Goal: Transaction & Acquisition: Purchase product/service

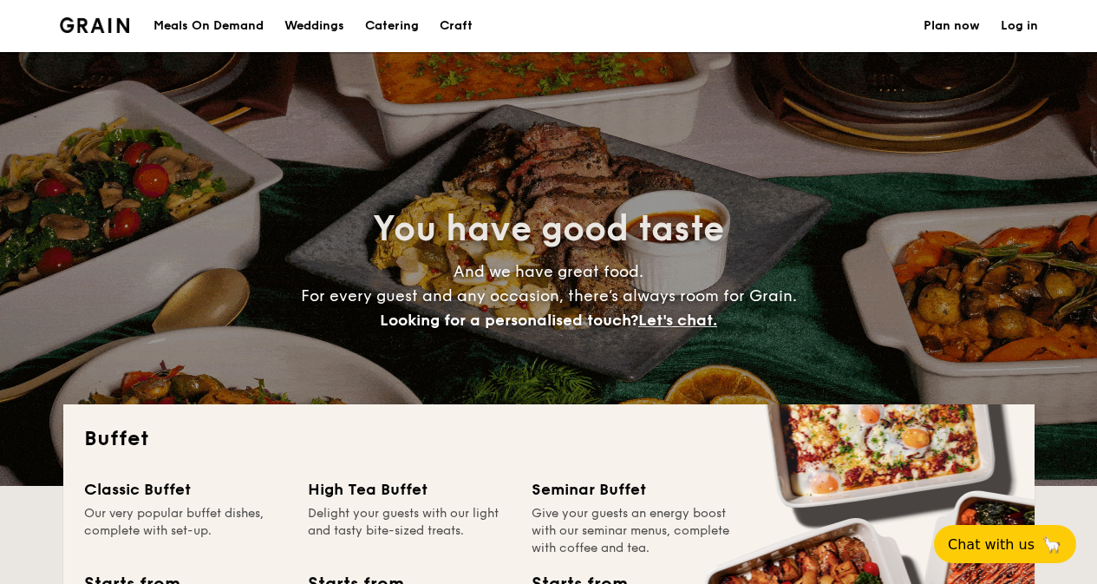
select select
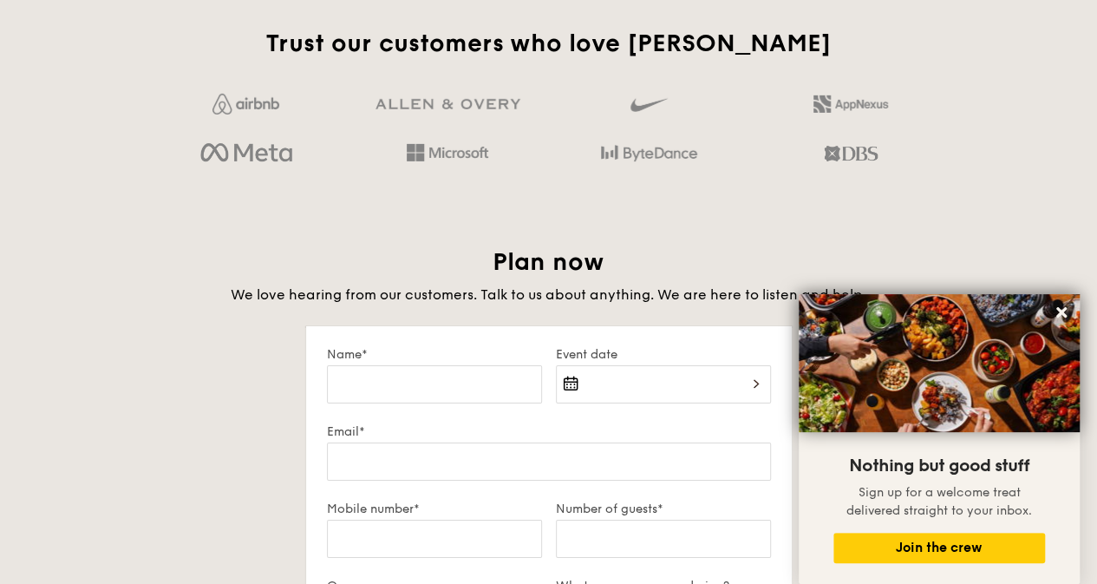
scroll to position [2776, 0]
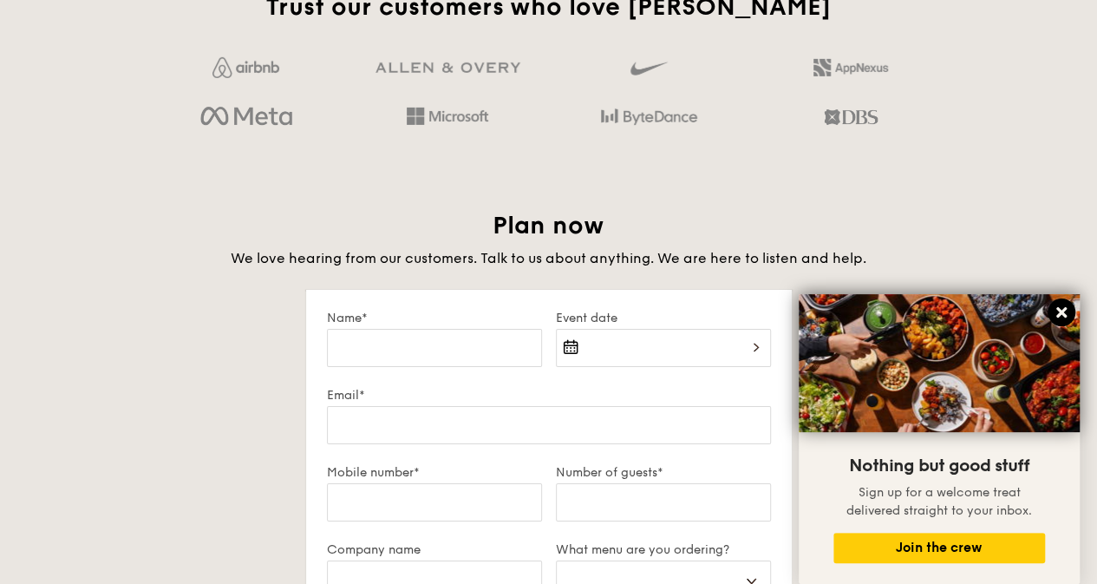
click at [1062, 317] on icon at bounding box center [1062, 312] width 16 height 16
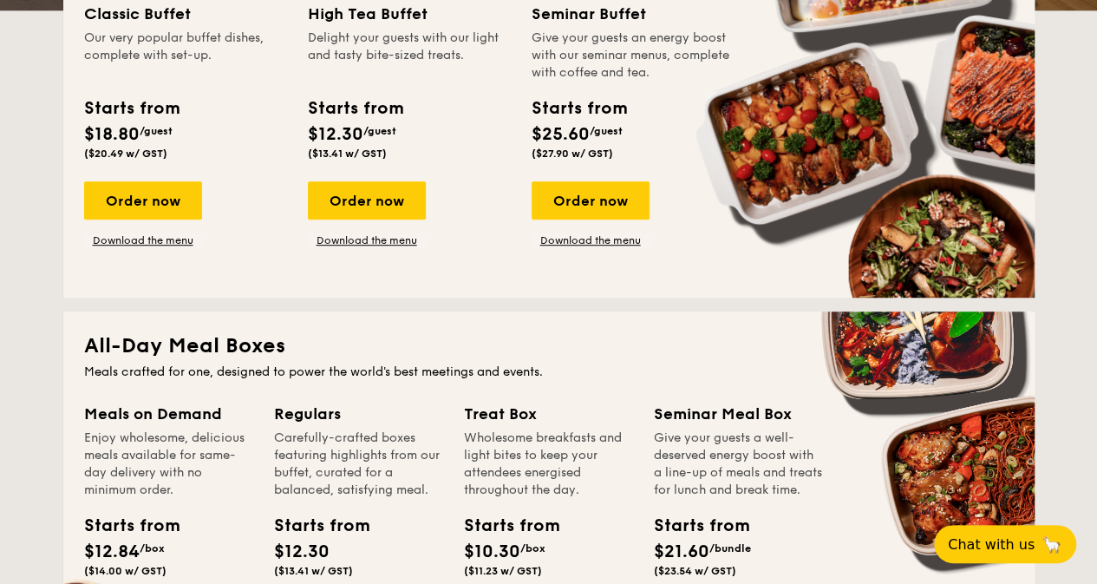
scroll to position [347, 0]
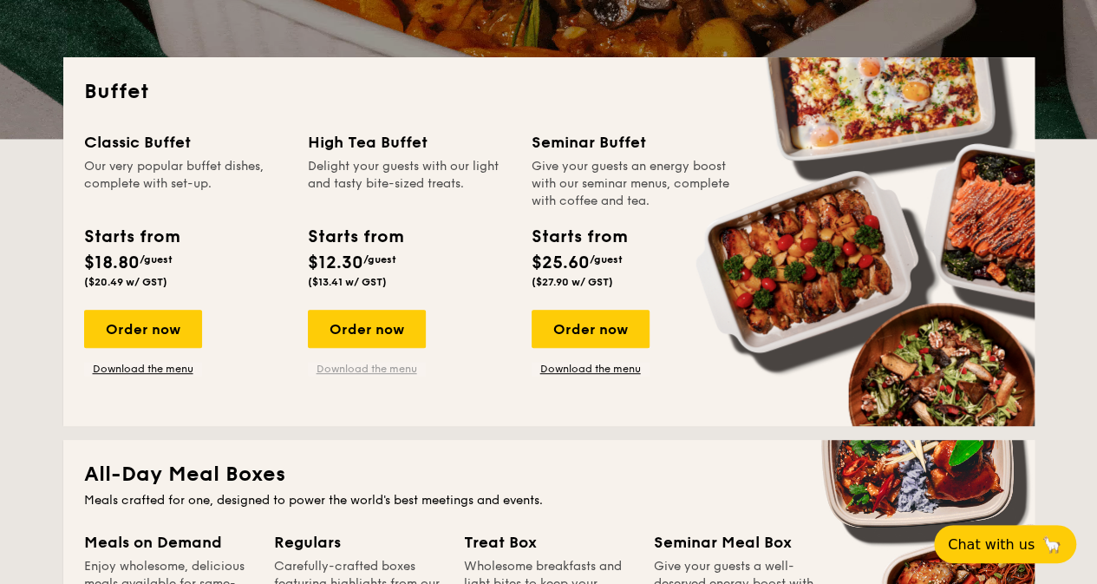
click at [342, 368] on link "Download the menu" at bounding box center [367, 369] width 118 height 14
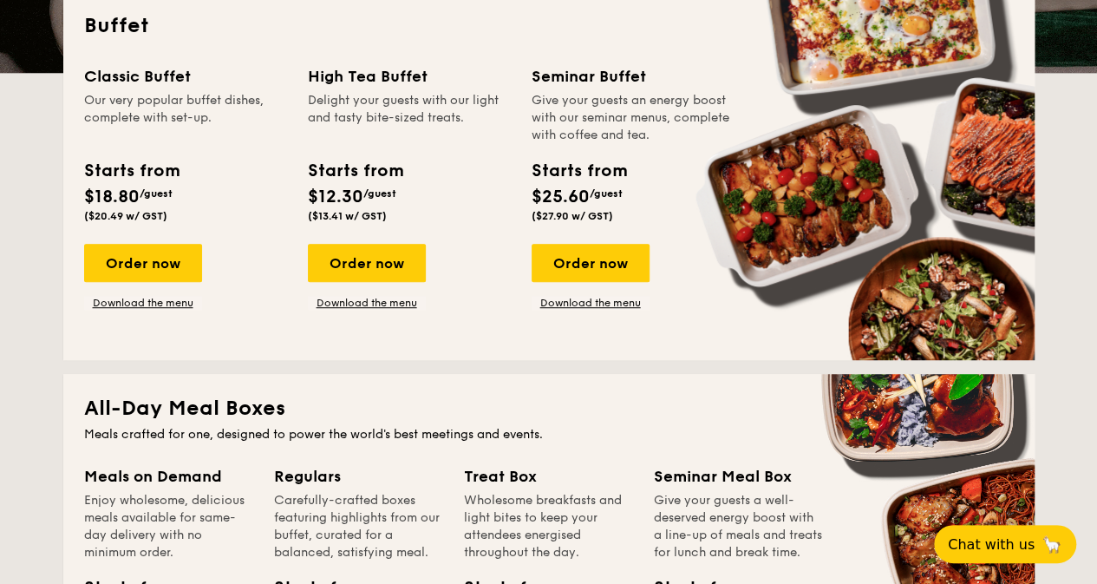
scroll to position [297, 0]
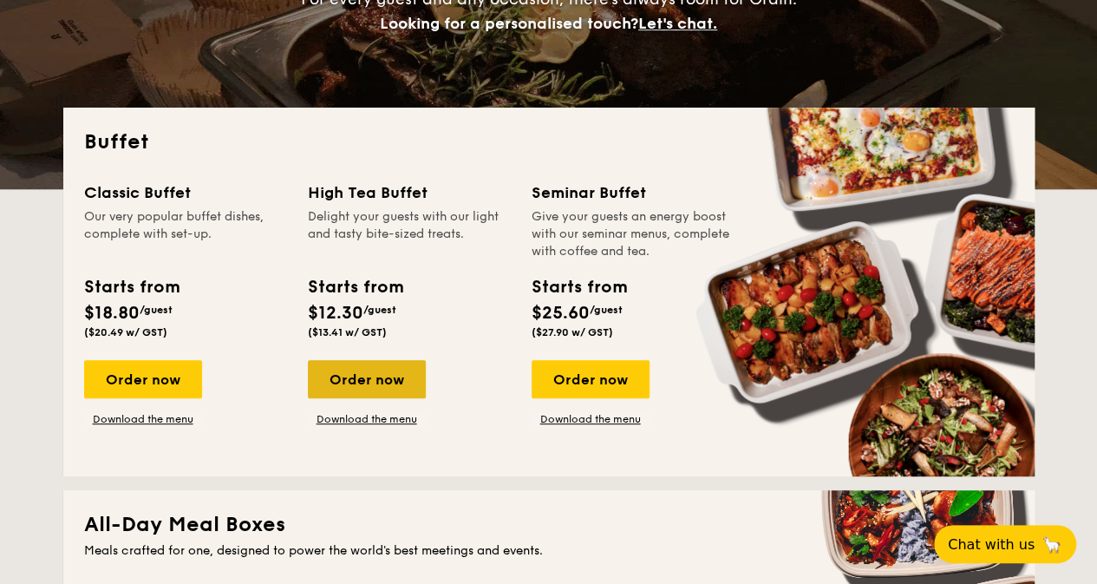
click at [345, 388] on div "Order now" at bounding box center [367, 379] width 118 height 38
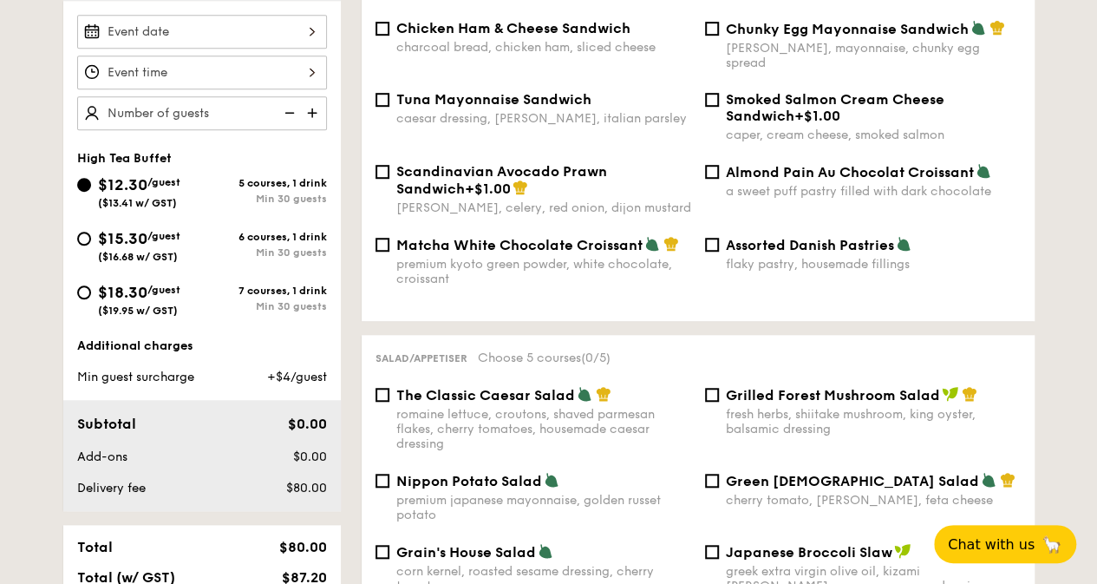
scroll to position [434, 0]
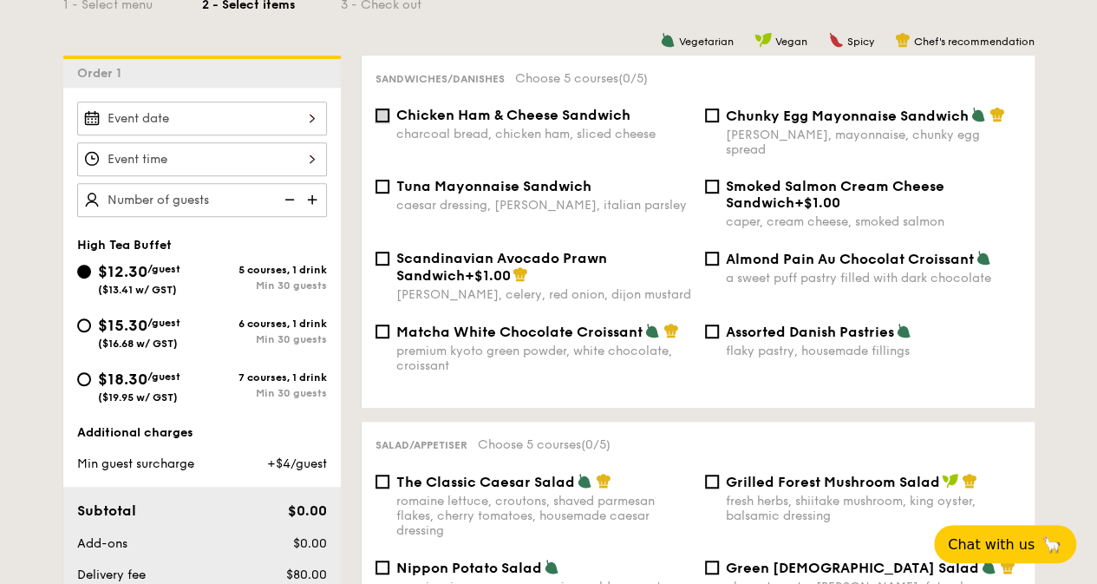
click at [385, 117] on input "Chicken Ham & Cheese Sandwich charcoal bread, chicken ham, sliced cheese" at bounding box center [383, 115] width 14 height 14
checkbox input "true"
click at [708, 119] on input "Chunky Egg Mayonnaise Sandwich dijon mustard, mayonnaise, chunky egg spread" at bounding box center [712, 115] width 14 height 14
checkbox input "true"
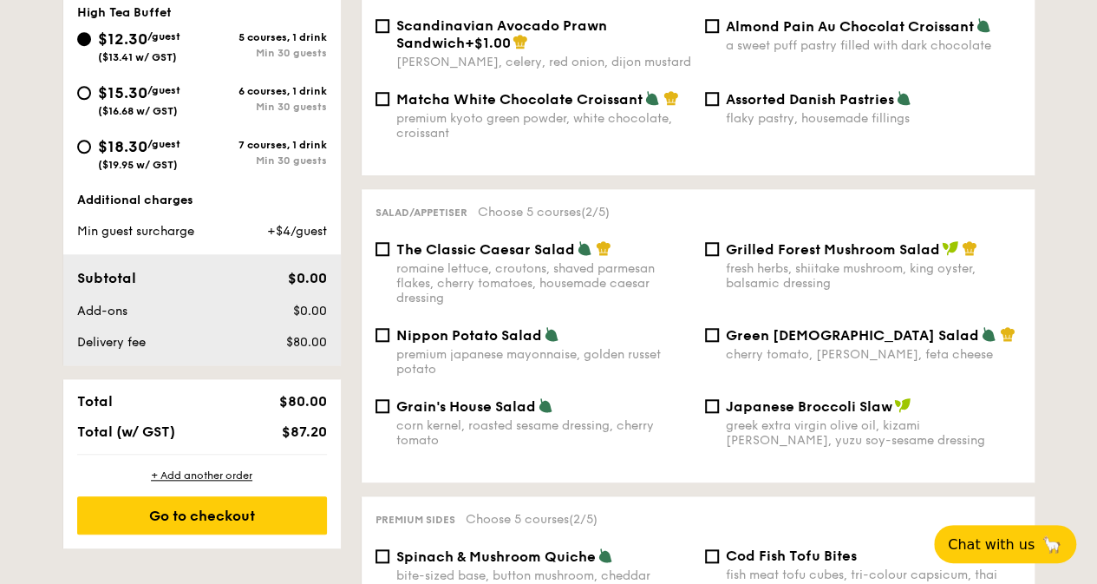
scroll to position [694, 0]
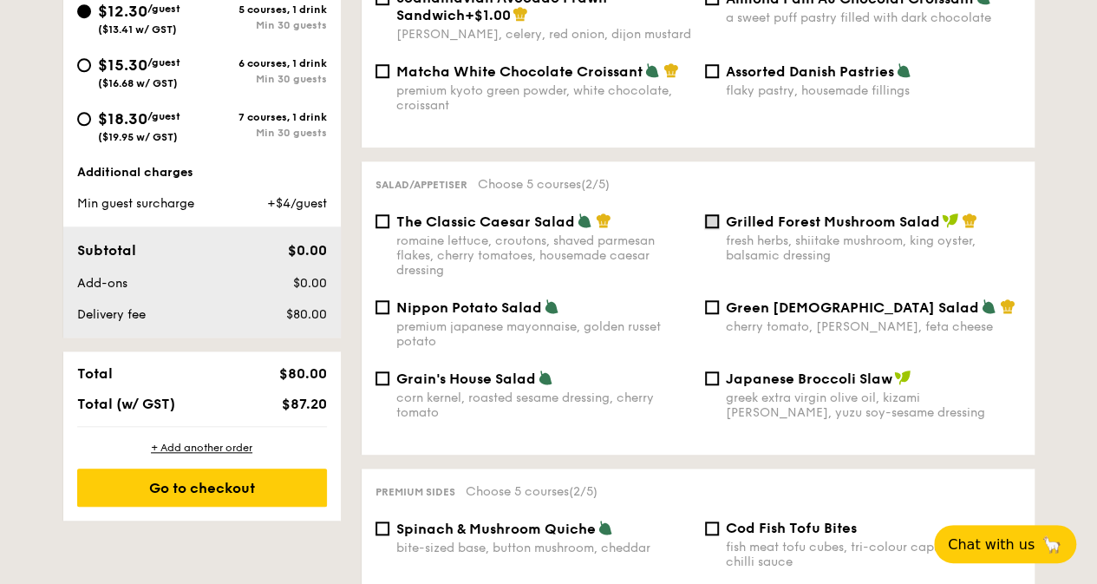
click at [711, 214] on input "Grilled Forest Mushroom Salad fresh herbs, shiitake mushroom, king oyster, bals…" at bounding box center [712, 221] width 14 height 14
checkbox input "true"
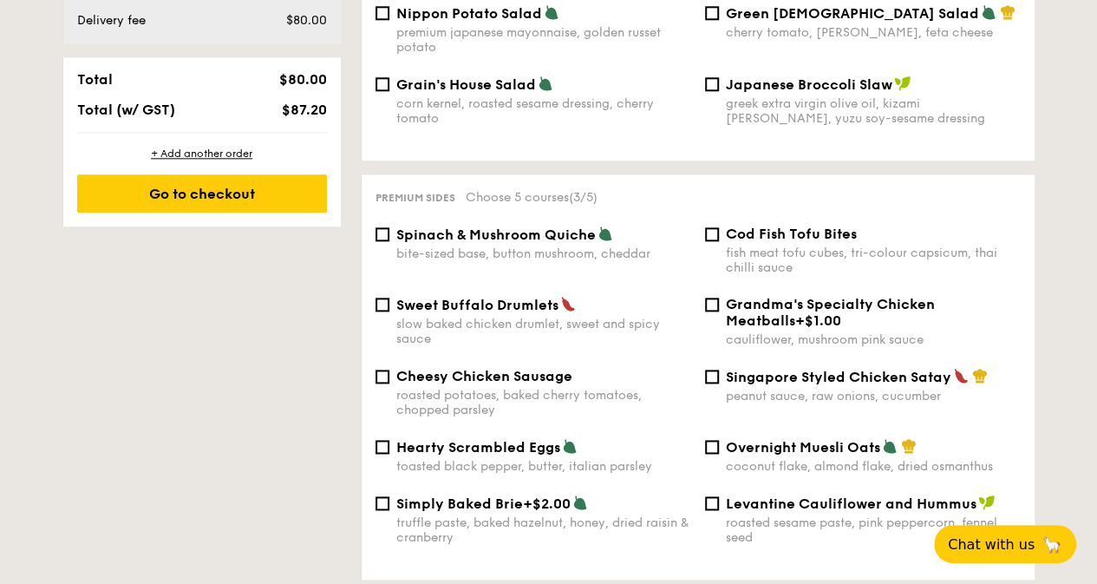
scroll to position [1041, 0]
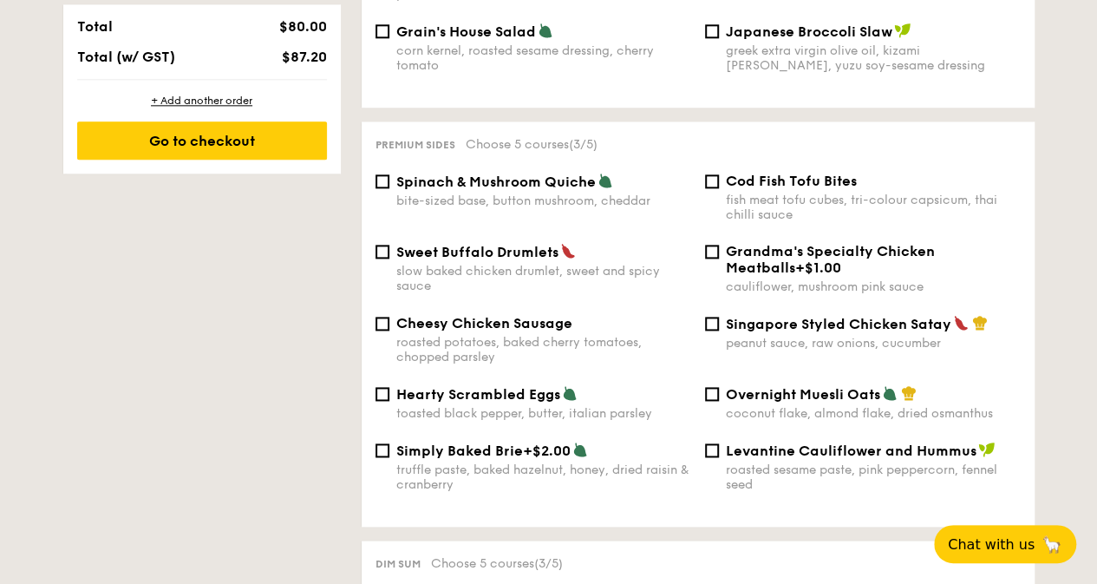
click at [392, 317] on div "Cheesy Chicken Sausage roasted potatoes, baked cherry tomatoes, chopped parsley" at bounding box center [534, 339] width 330 height 49
click at [382, 318] on input "Cheesy Chicken Sausage roasted potatoes, baked cherry tomatoes, chopped parsley" at bounding box center [383, 324] width 14 height 14
checkbox input "true"
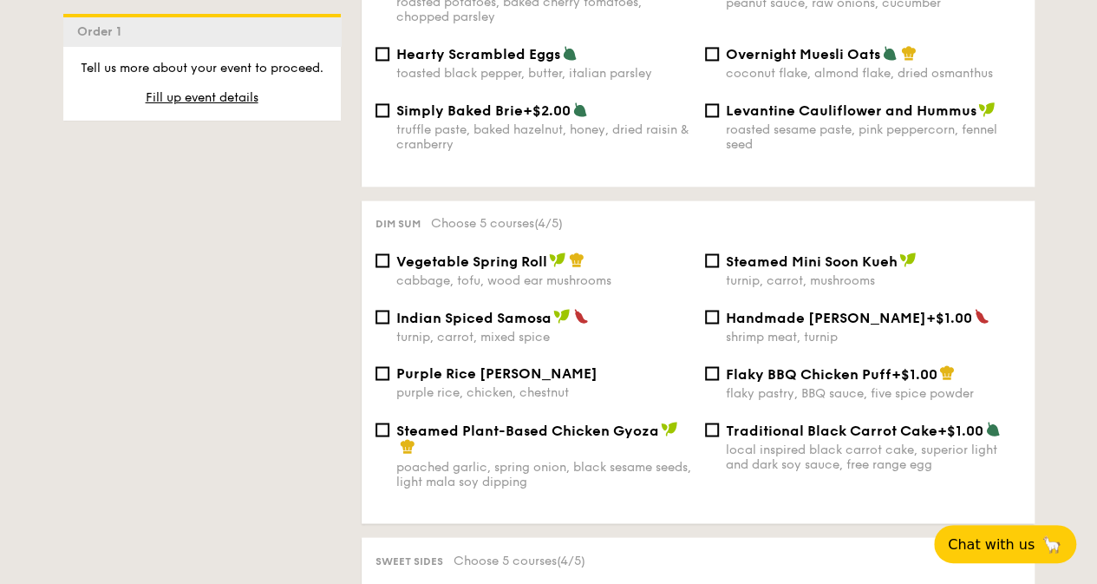
scroll to position [1388, 0]
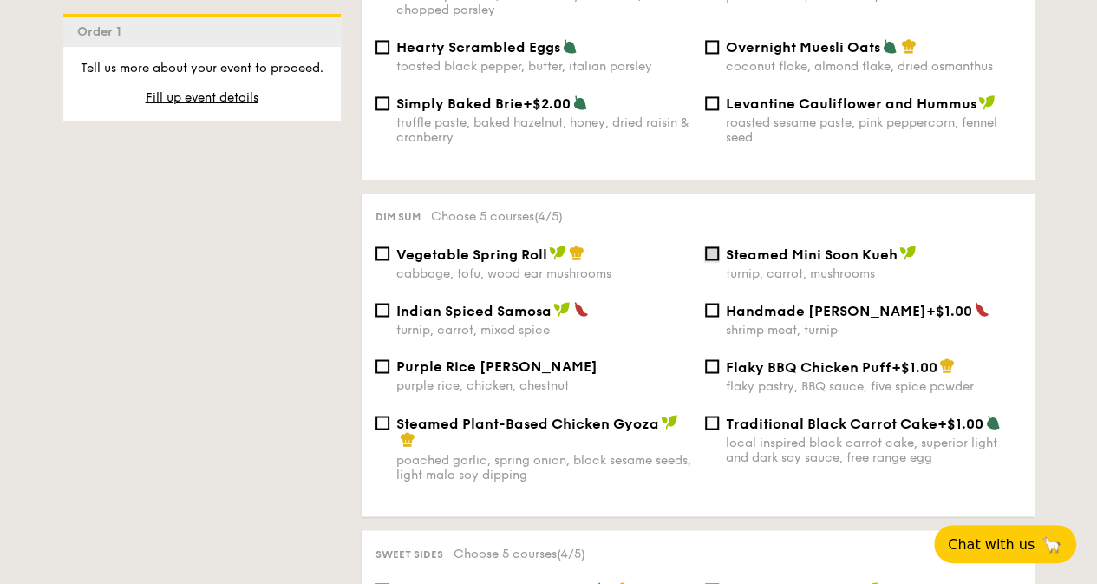
click at [710, 254] on input "Steamed Mini Soon Kueh turnip, carrot, mushrooms" at bounding box center [712, 253] width 14 height 14
checkbox input "true"
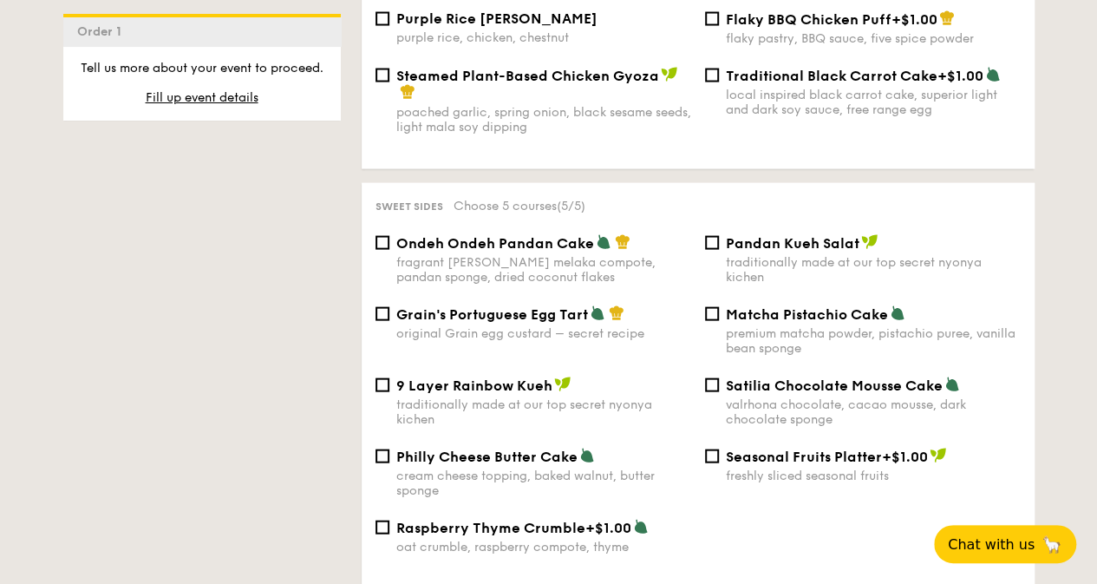
scroll to position [1822, 0]
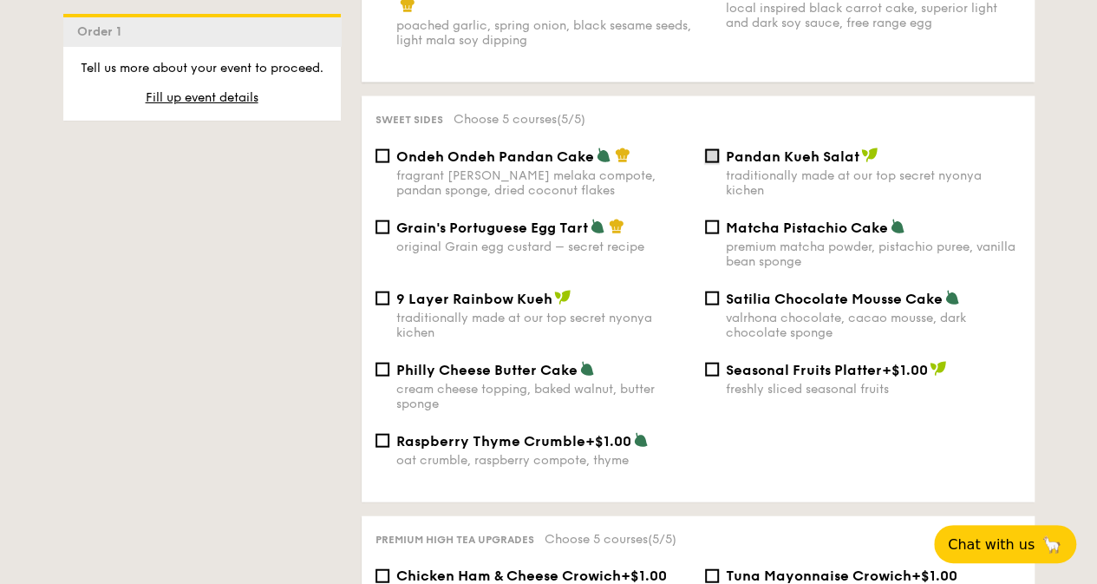
click at [710, 159] on input "Pandan Kueh Salat traditionally made at our top secret nyonya kichen" at bounding box center [712, 156] width 14 height 14
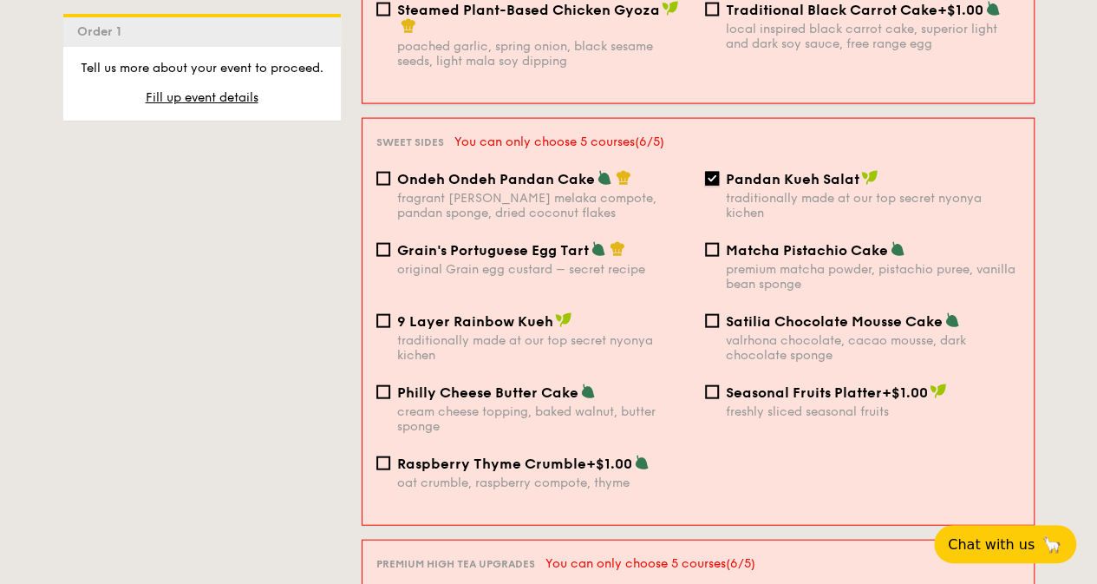
scroll to position [1825, 0]
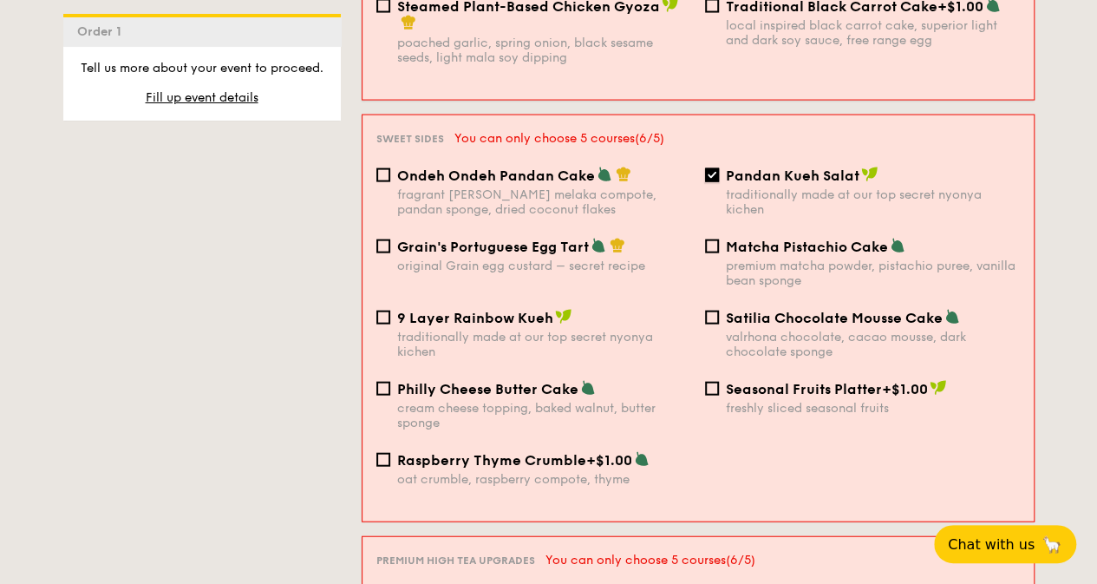
click at [711, 168] on input "Pandan Kueh Salat traditionally made at our top secret nyonya kichen" at bounding box center [712, 175] width 14 height 14
checkbox input "false"
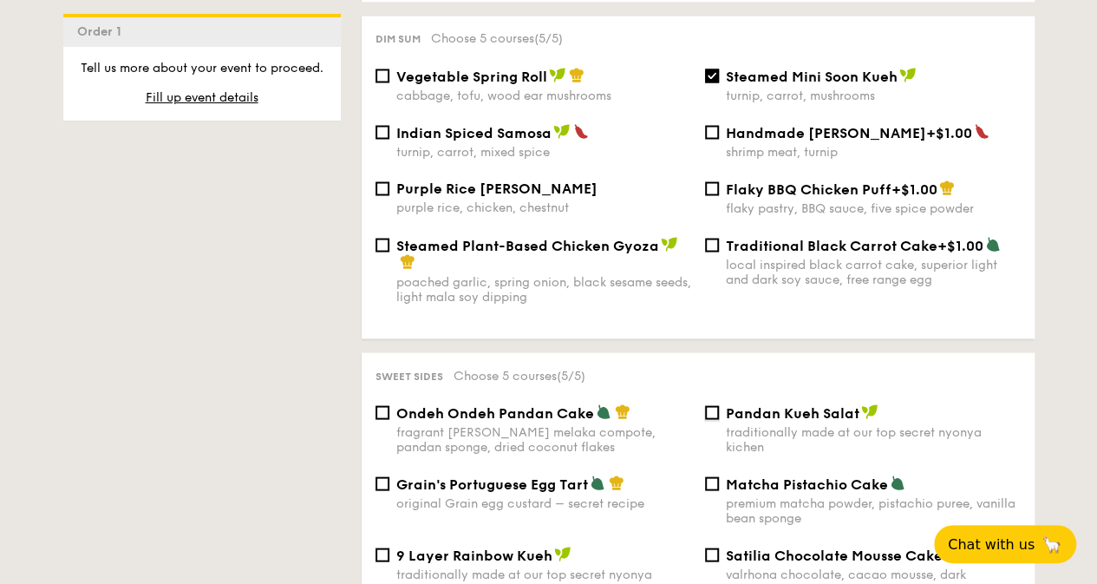
scroll to position [1562, 0]
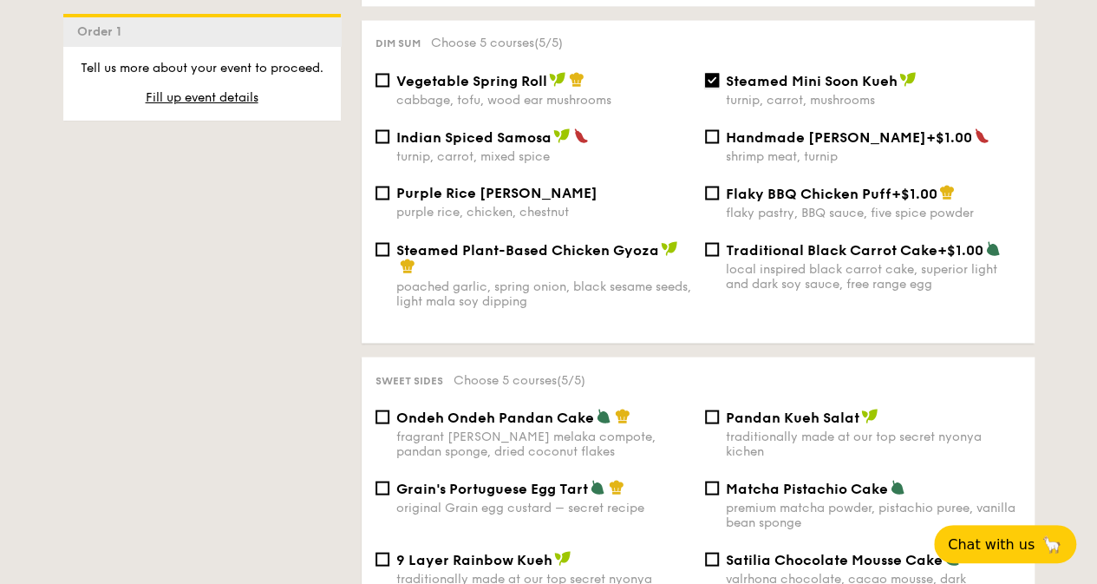
click at [710, 73] on input "Steamed Mini Soon Kueh turnip, carrot, mushrooms" at bounding box center [712, 80] width 14 height 14
checkbox input "false"
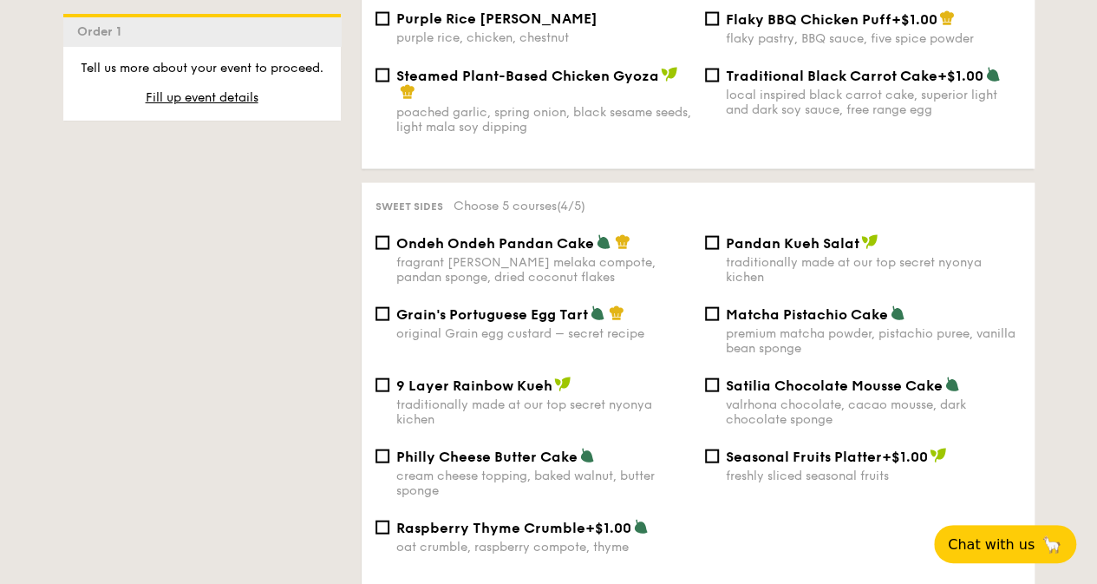
scroll to position [1822, 0]
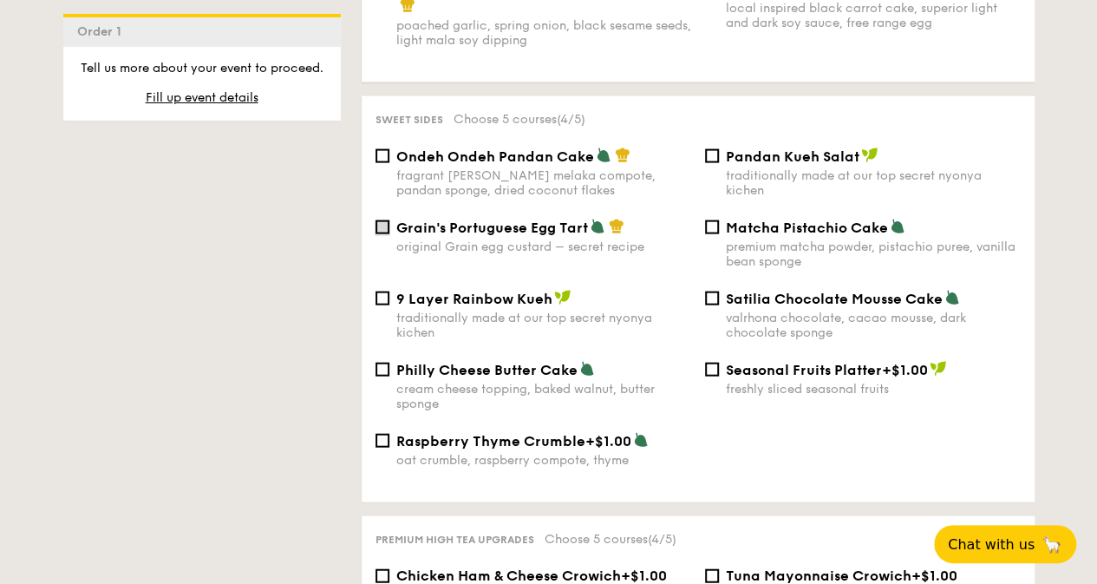
click at [376, 232] on input "Grain's Portuguese Egg Tart original Grain egg custard – secret recipe" at bounding box center [383, 227] width 14 height 14
checkbox input "true"
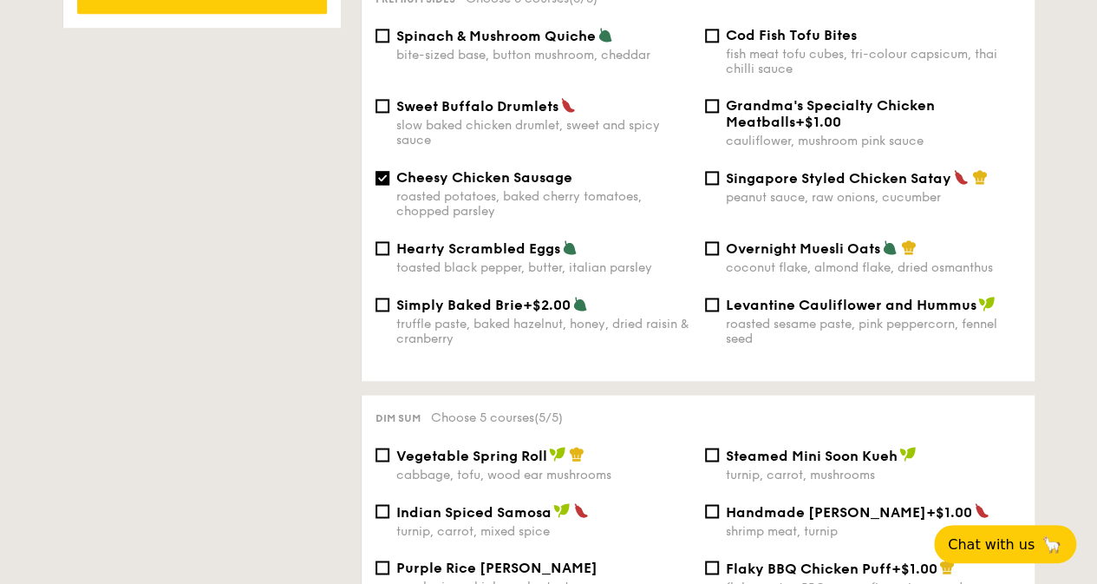
scroll to position [1215, 0]
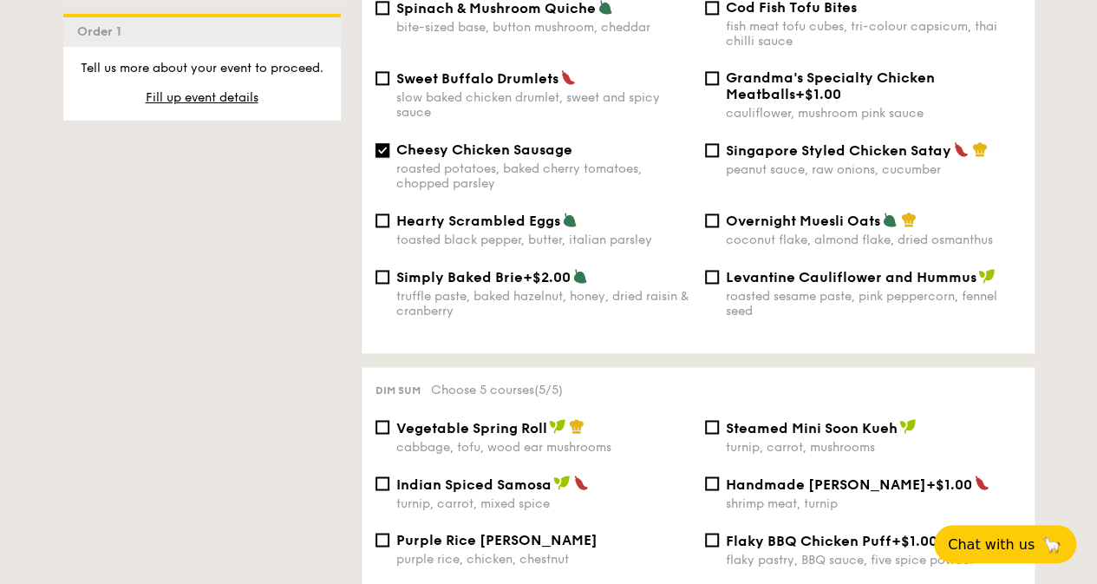
click at [387, 143] on input "Cheesy Chicken Sausage roasted potatoes, baked cherry tomatoes, chopped parsley" at bounding box center [383, 150] width 14 height 14
checkbox input "false"
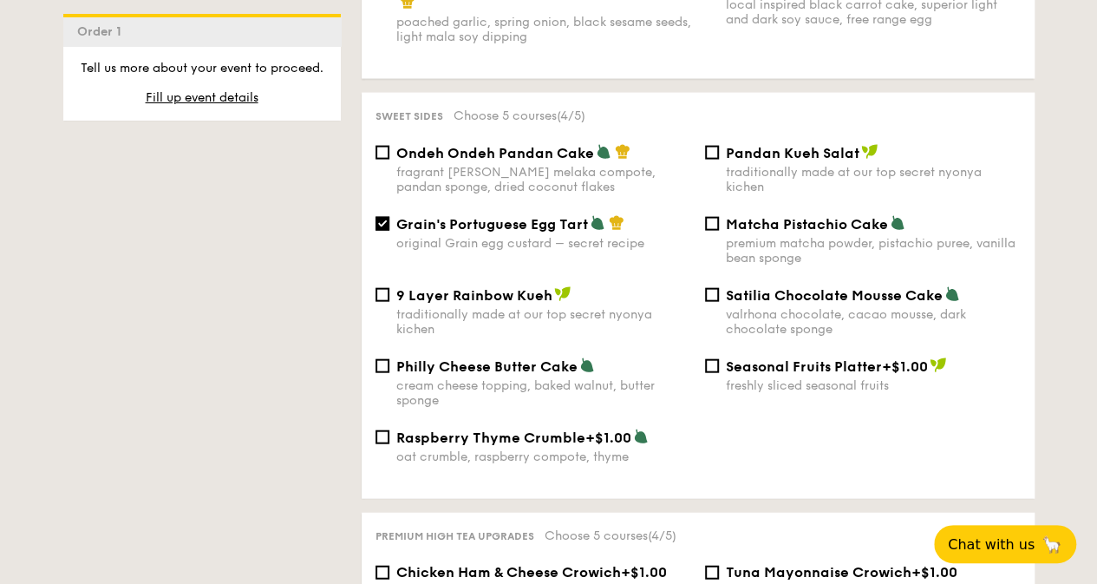
scroll to position [1822, 0]
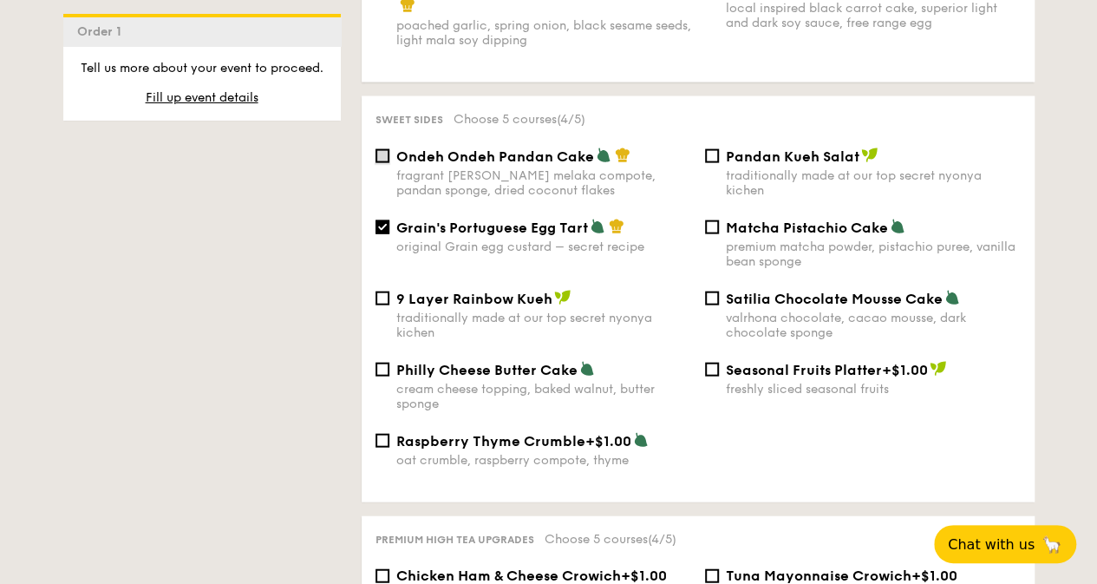
click at [378, 149] on input "Ondeh Ondeh Pandan Cake fragrant gula melaka compote, pandan sponge, dried coco…" at bounding box center [383, 156] width 14 height 14
checkbox input "true"
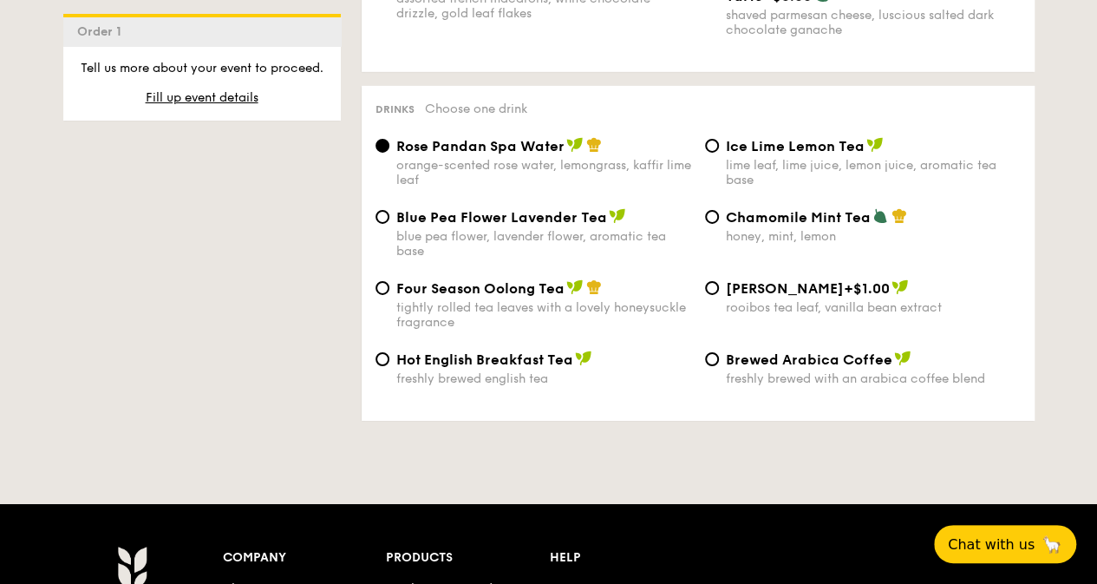
scroll to position [2863, 0]
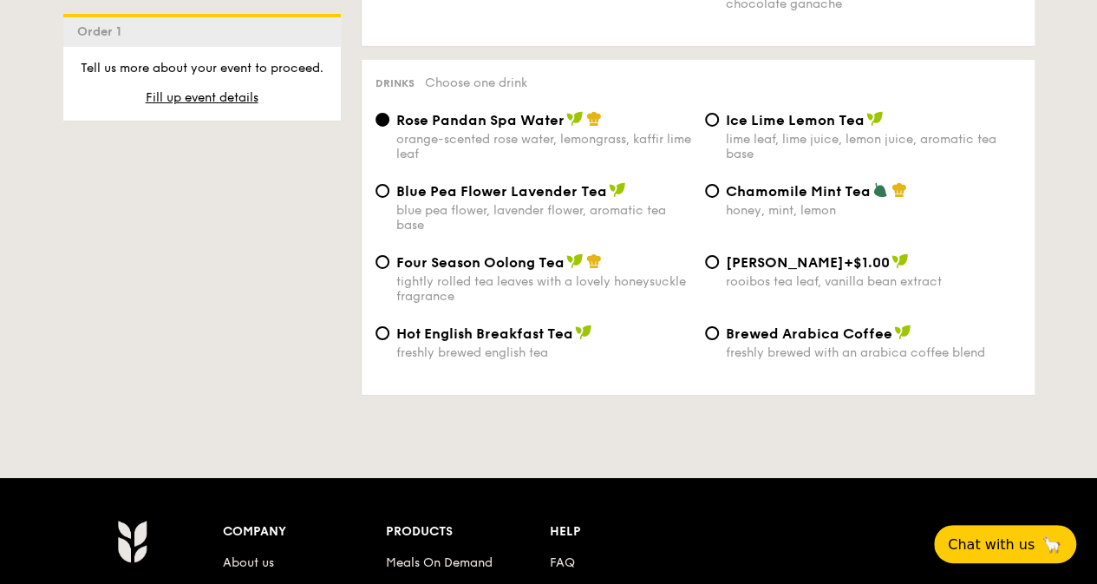
click at [719, 182] on div "Chamomile Mint Tea honey, mint, lemon" at bounding box center [863, 200] width 330 height 36
click at [710, 184] on input "Chamomile Mint Tea honey, mint, lemon" at bounding box center [712, 191] width 14 height 14
radio input "true"
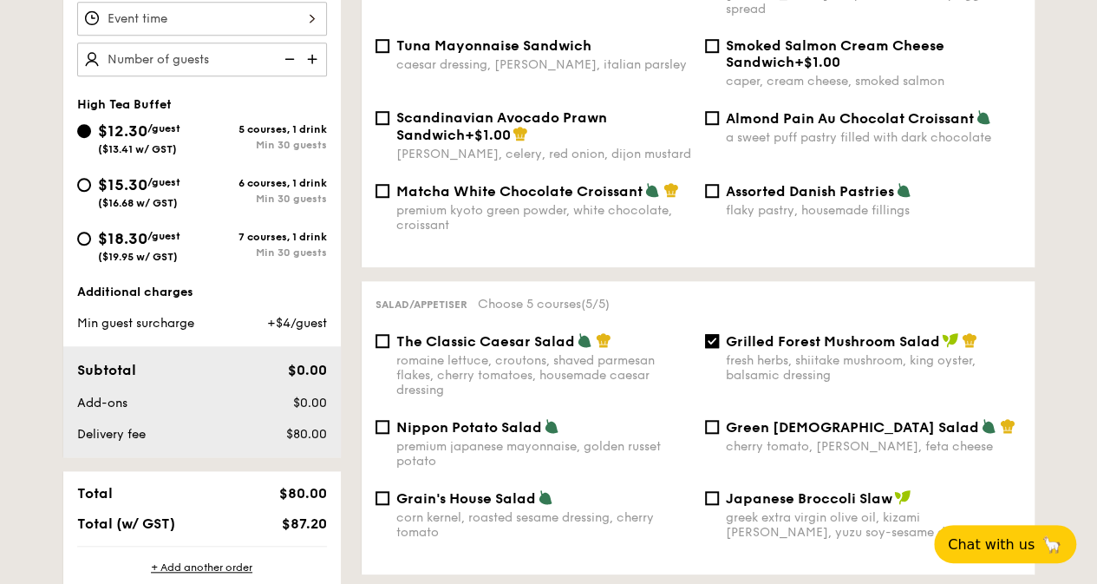
scroll to position [521, 0]
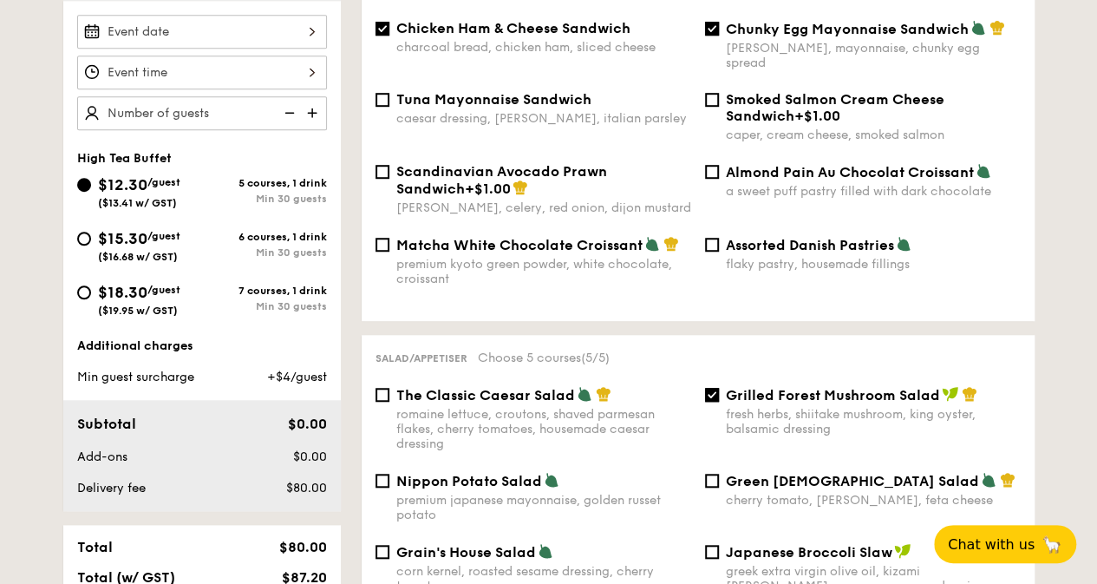
click at [313, 112] on img at bounding box center [314, 112] width 26 height 33
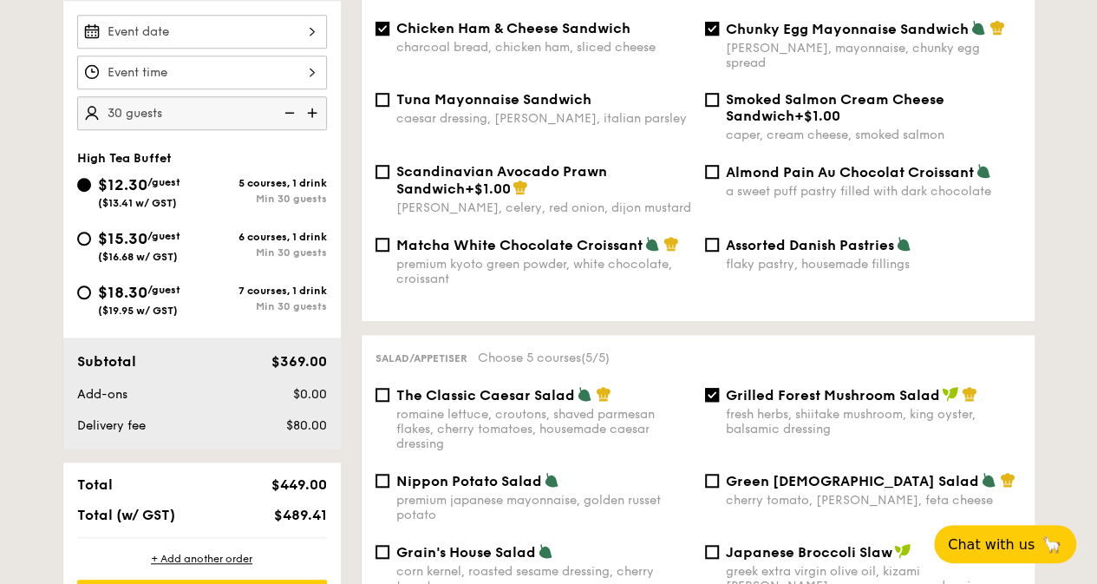
click at [313, 112] on img at bounding box center [314, 112] width 26 height 33
type input "50 guests"
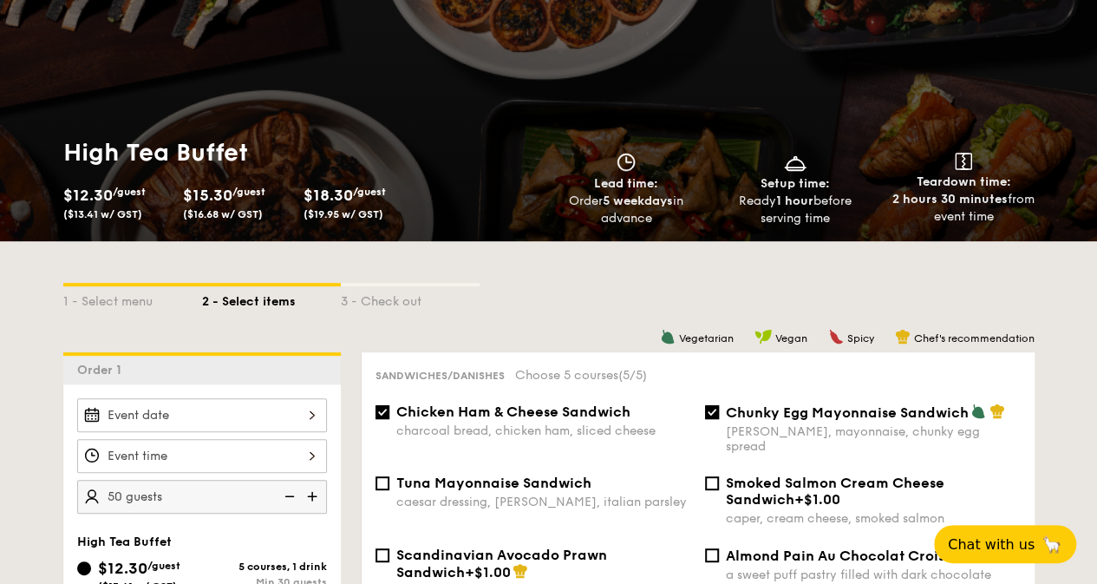
scroll to position [0, 0]
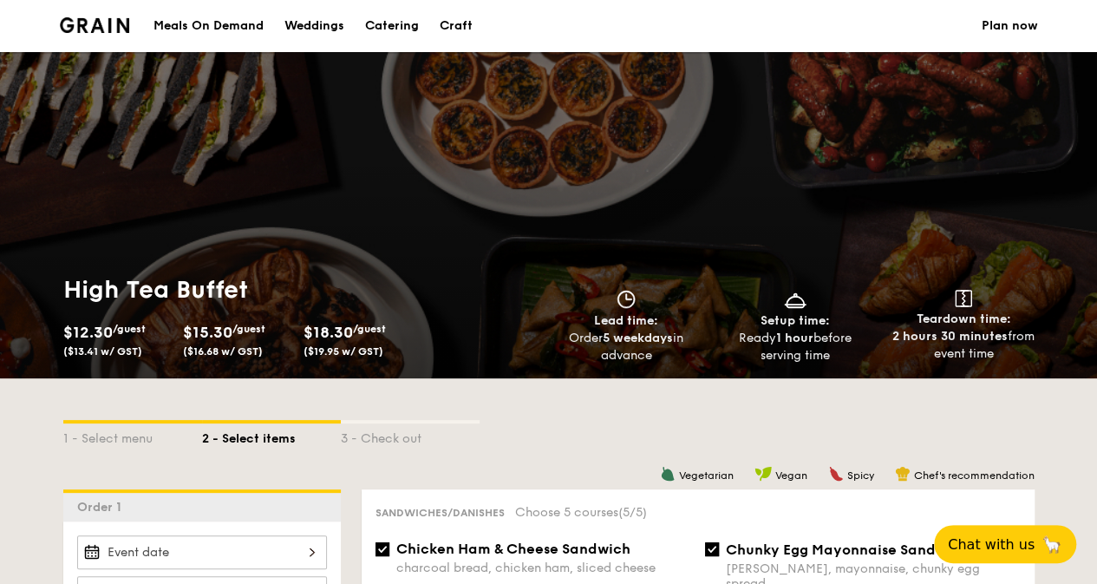
click at [515, 420] on div "1 - Select menu 2 - Select items 3 - Check out" at bounding box center [549, 434] width 972 height 28
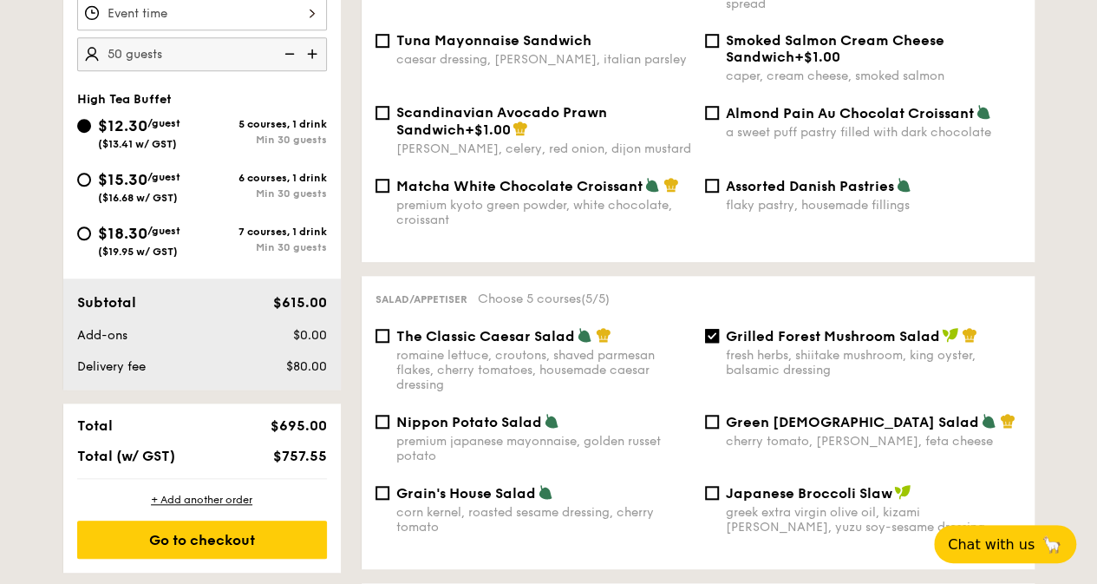
scroll to position [607, 0]
